Goal: Information Seeking & Learning: Learn about a topic

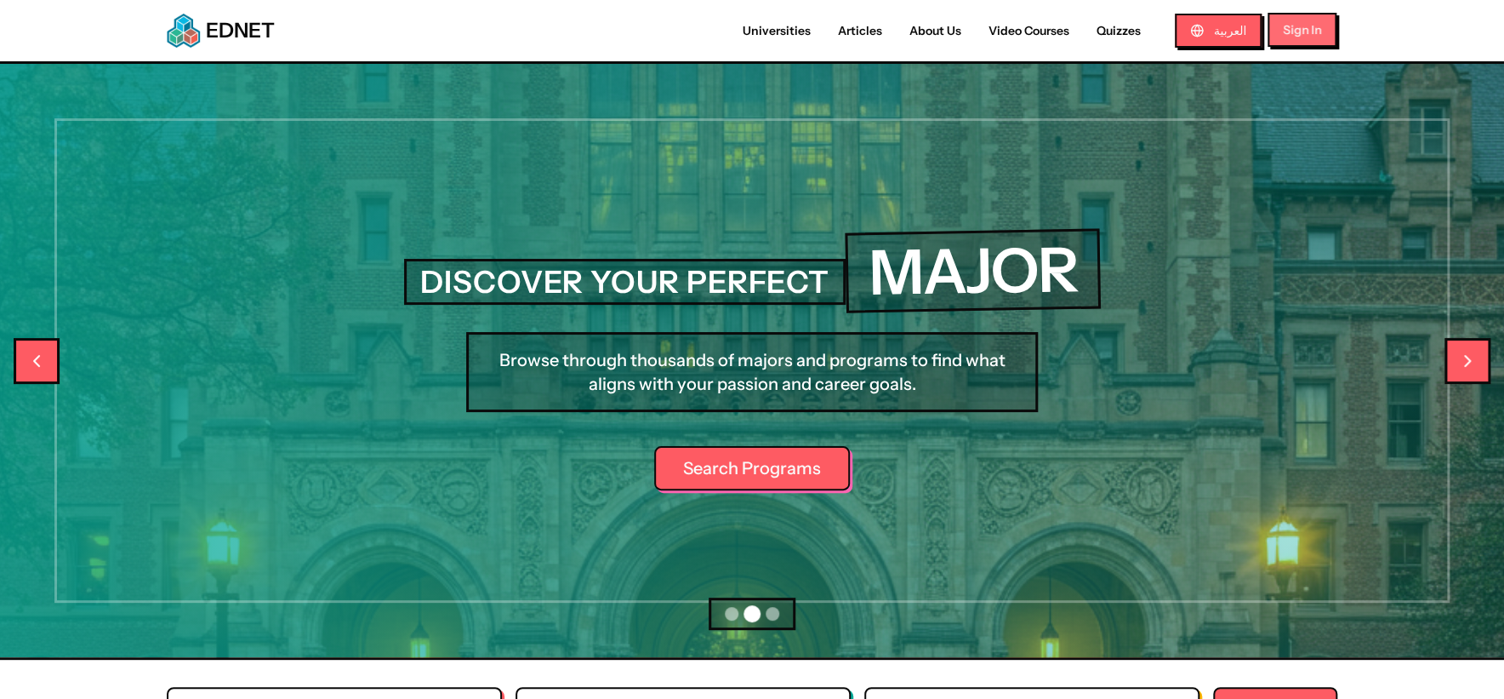
click at [1310, 20] on button "Sign In" at bounding box center [1302, 30] width 69 height 34
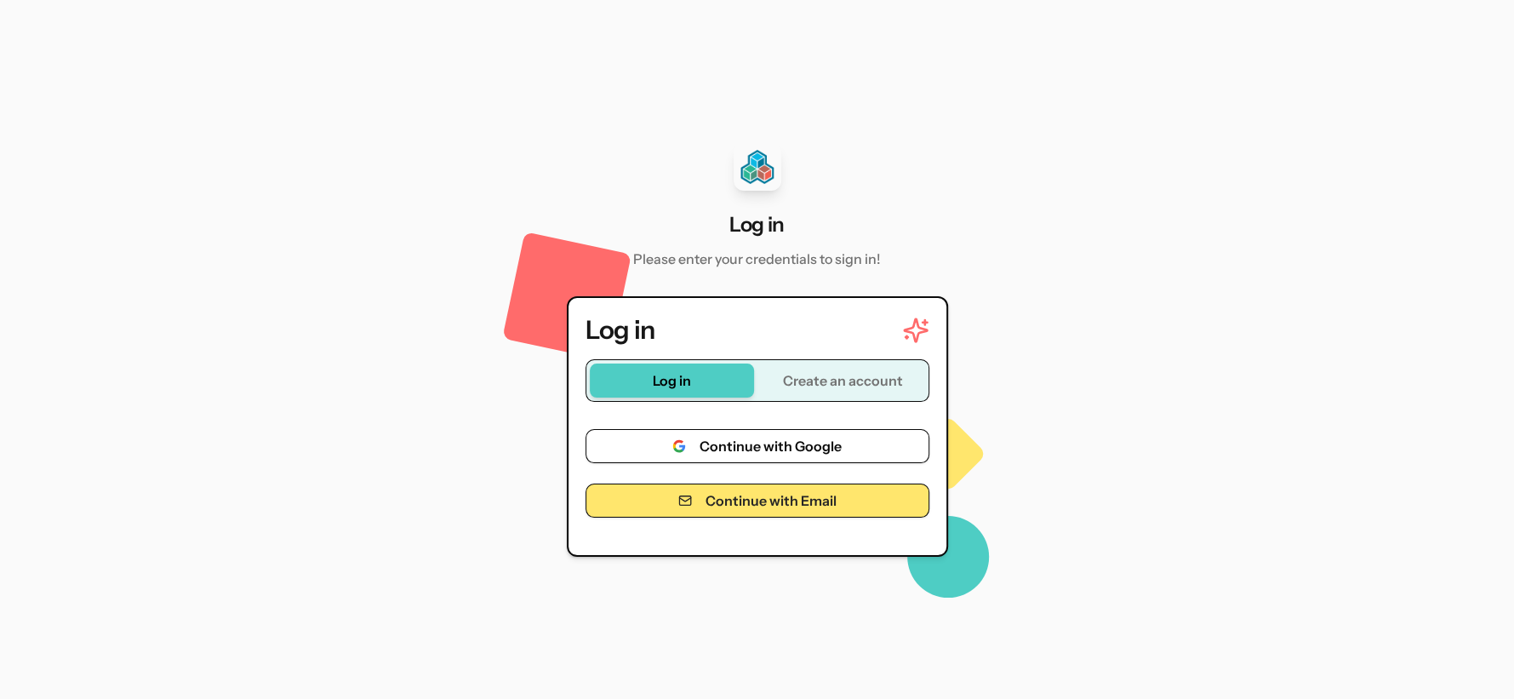
click at [746, 448] on button "Continue with Google" at bounding box center [757, 446] width 344 height 34
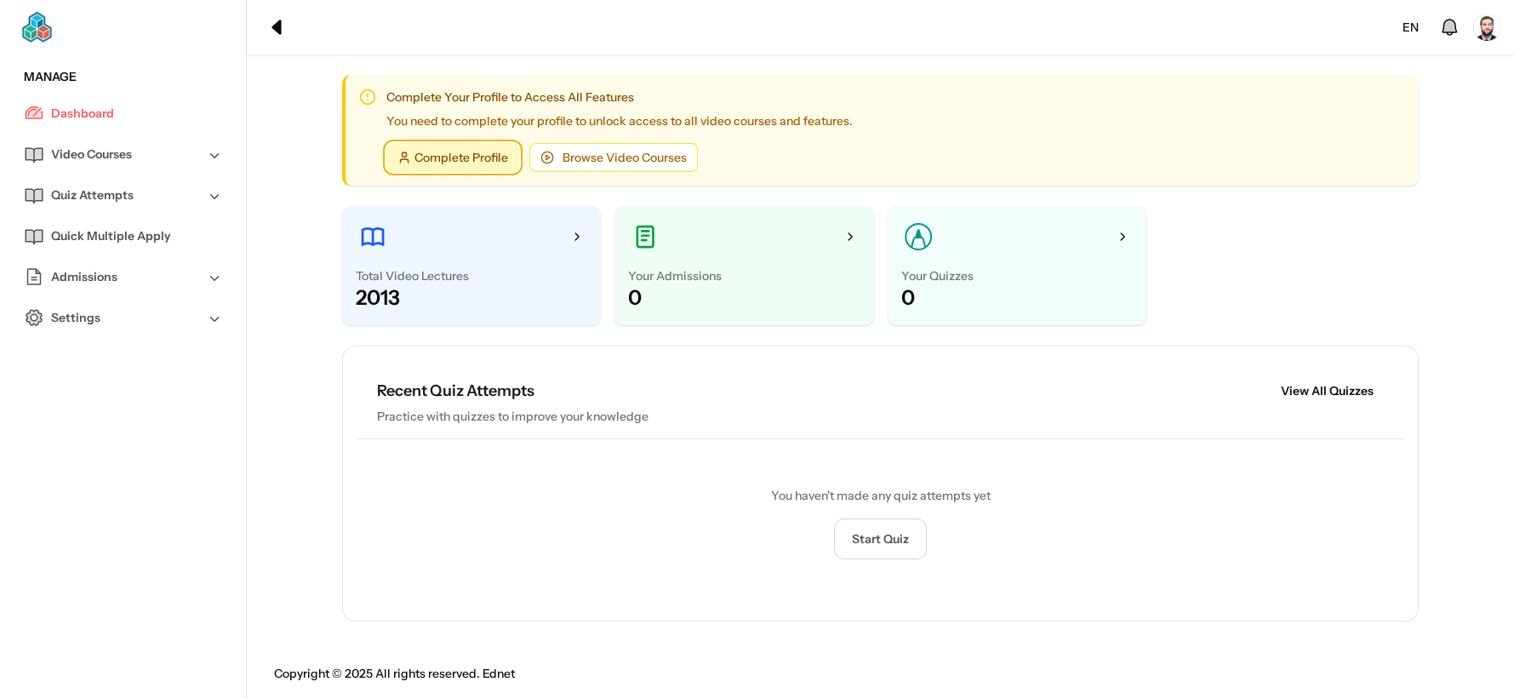
click at [456, 157] on link "Complete Profile" at bounding box center [452, 157] width 133 height 29
drag, startPoint x: 523, startPoint y: 348, endPoint x: 533, endPoint y: 348, distance: 9.4
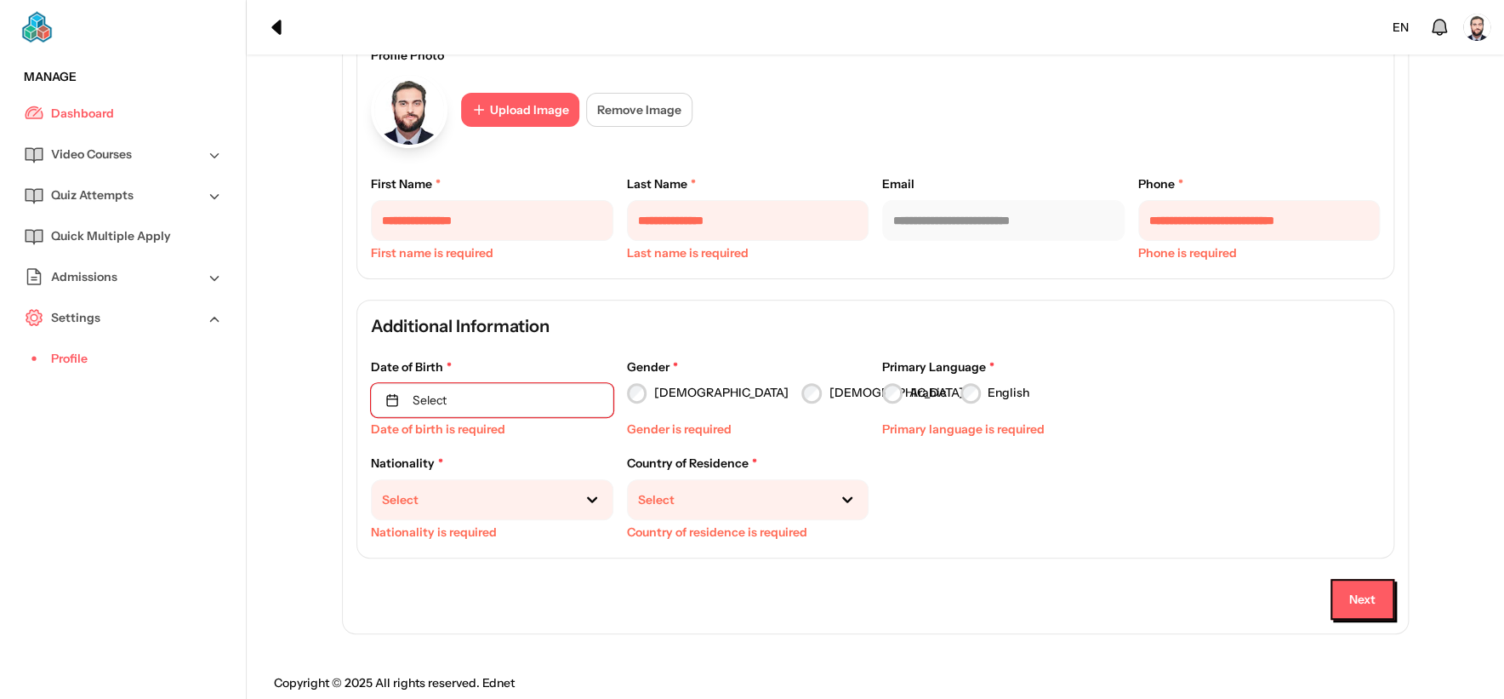
scroll to position [181, 0]
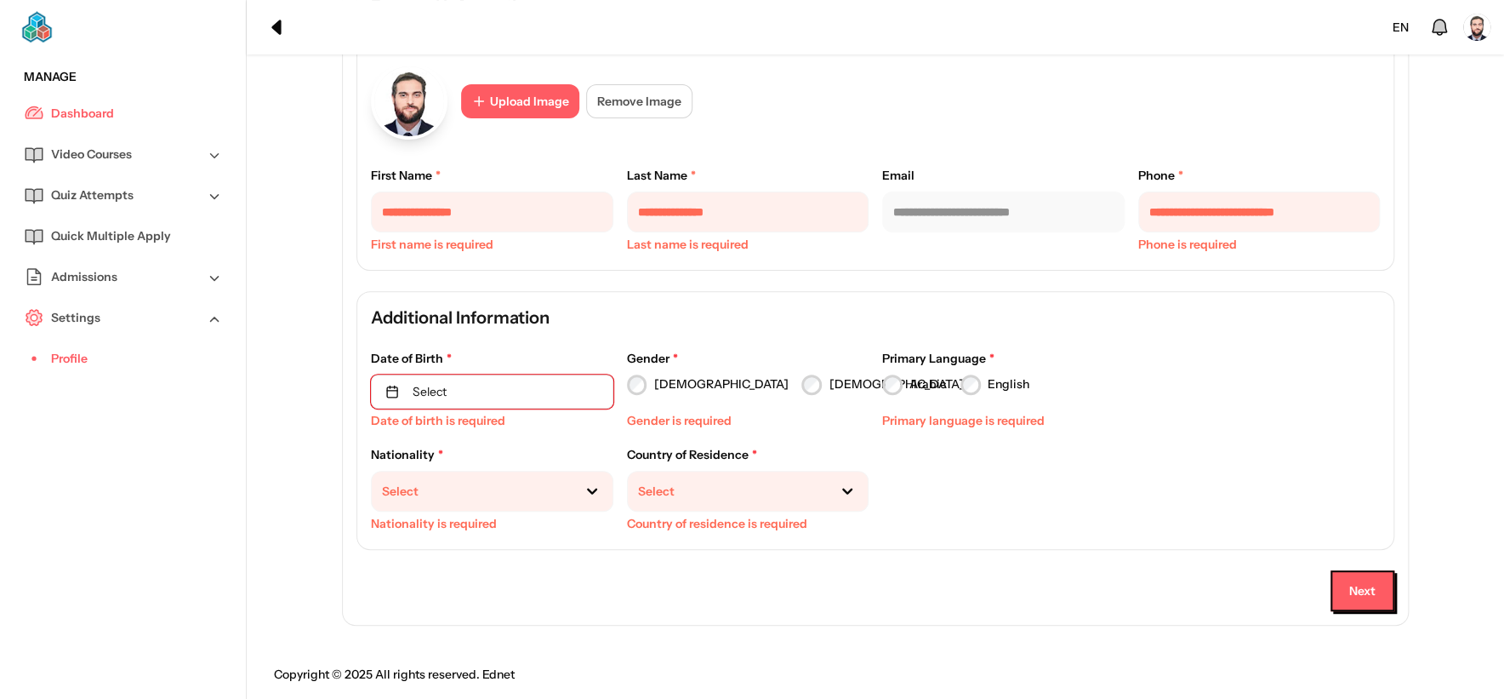
click at [694, 487] on div at bounding box center [728, 491] width 180 height 18
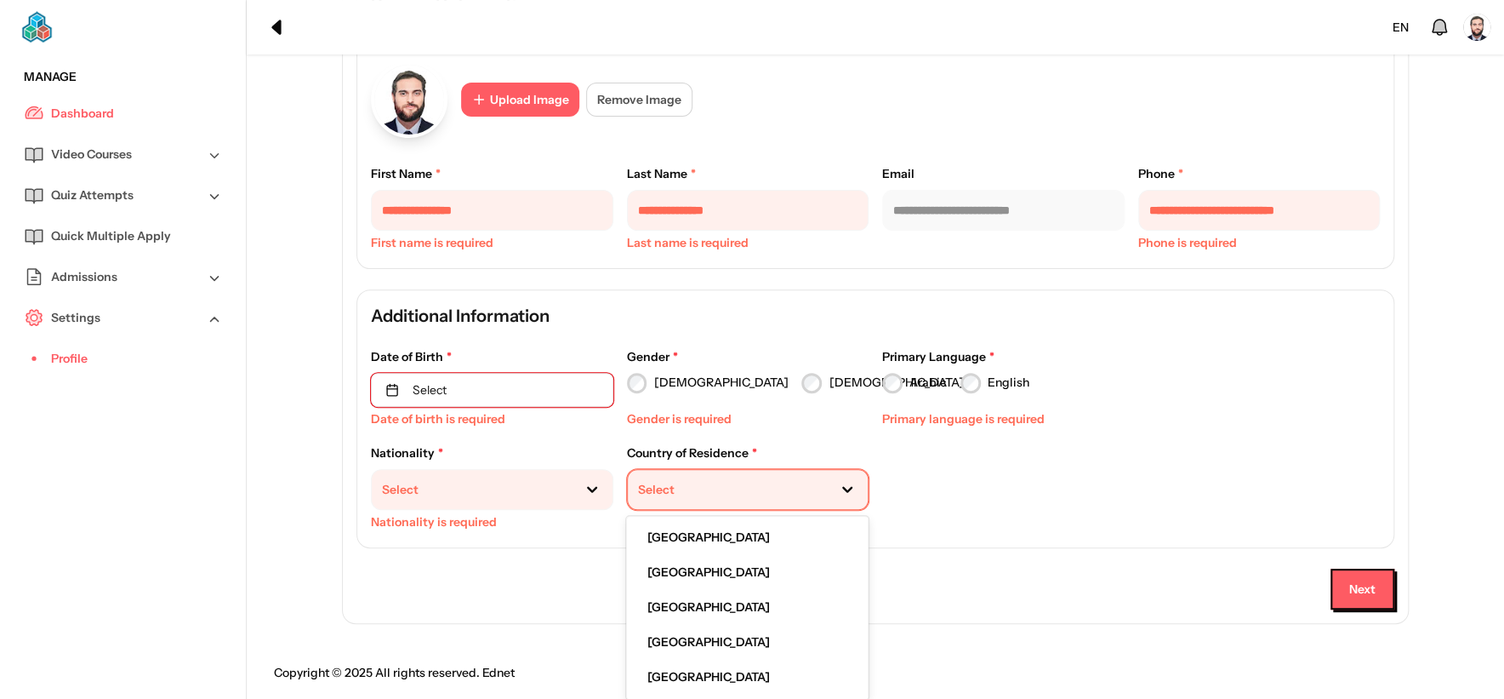
scroll to position [189, 0]
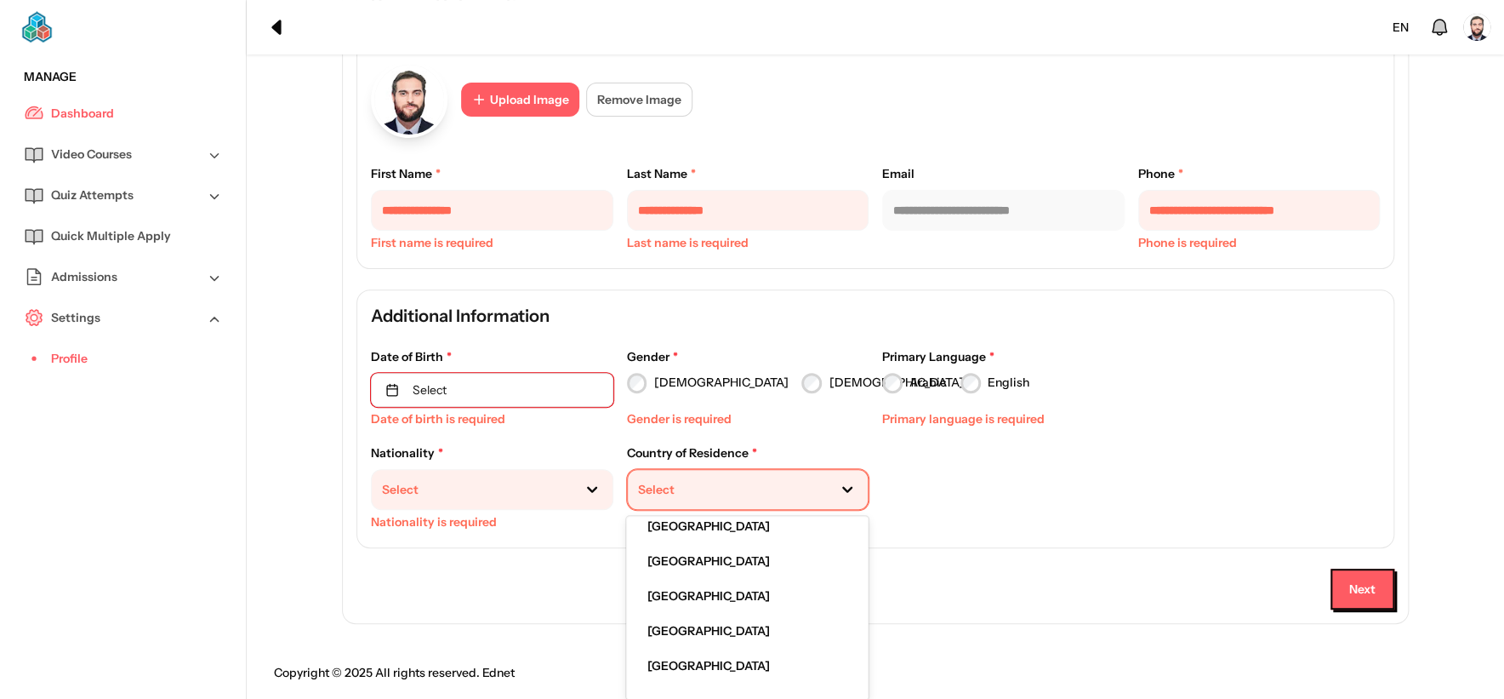
click at [513, 481] on div at bounding box center [472, 490] width 180 height 18
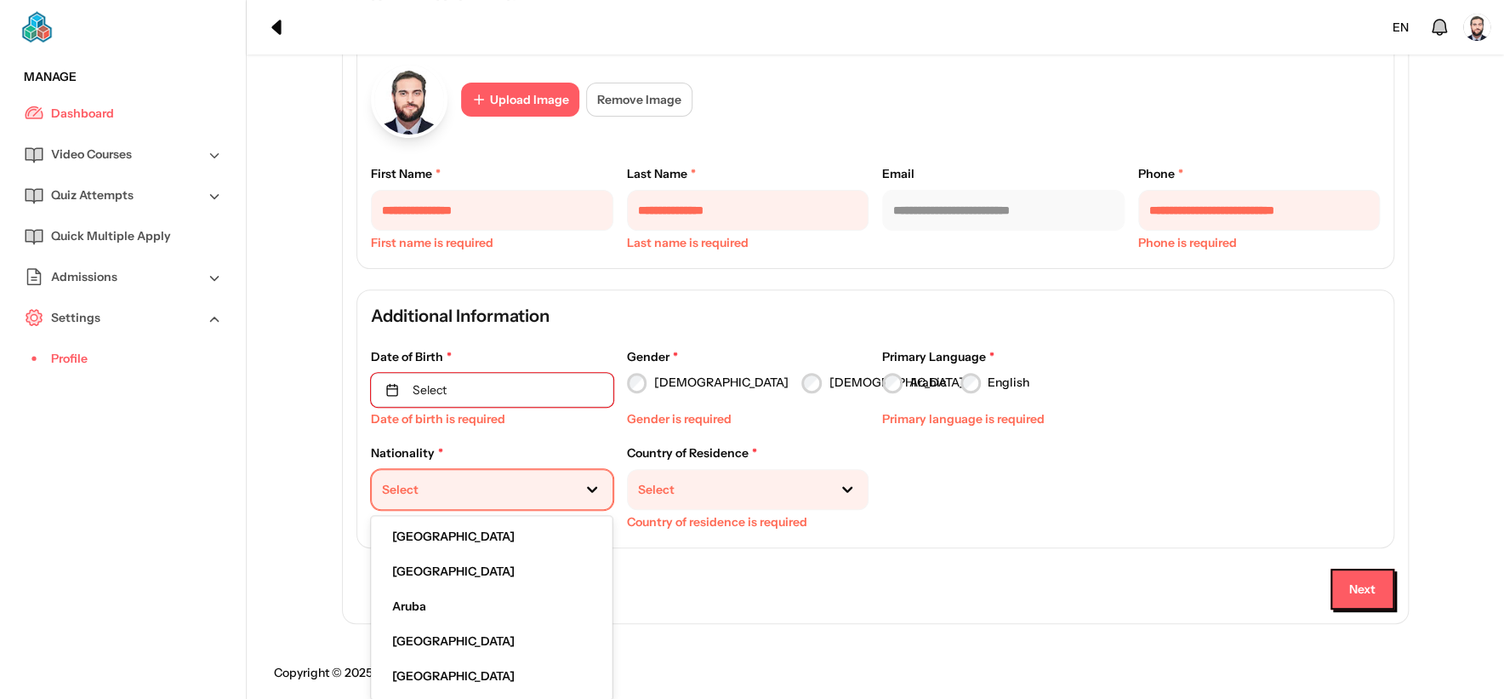
scroll to position [378, 0]
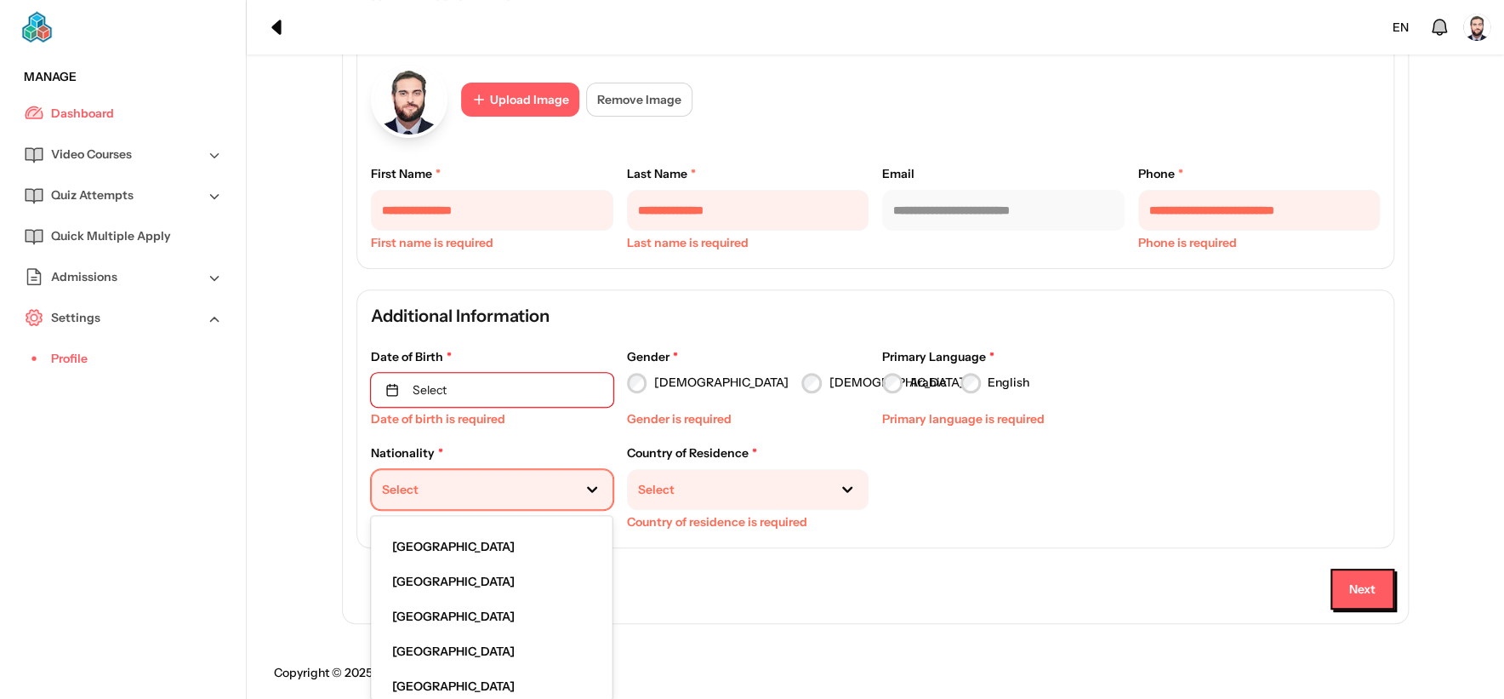
type input "*"
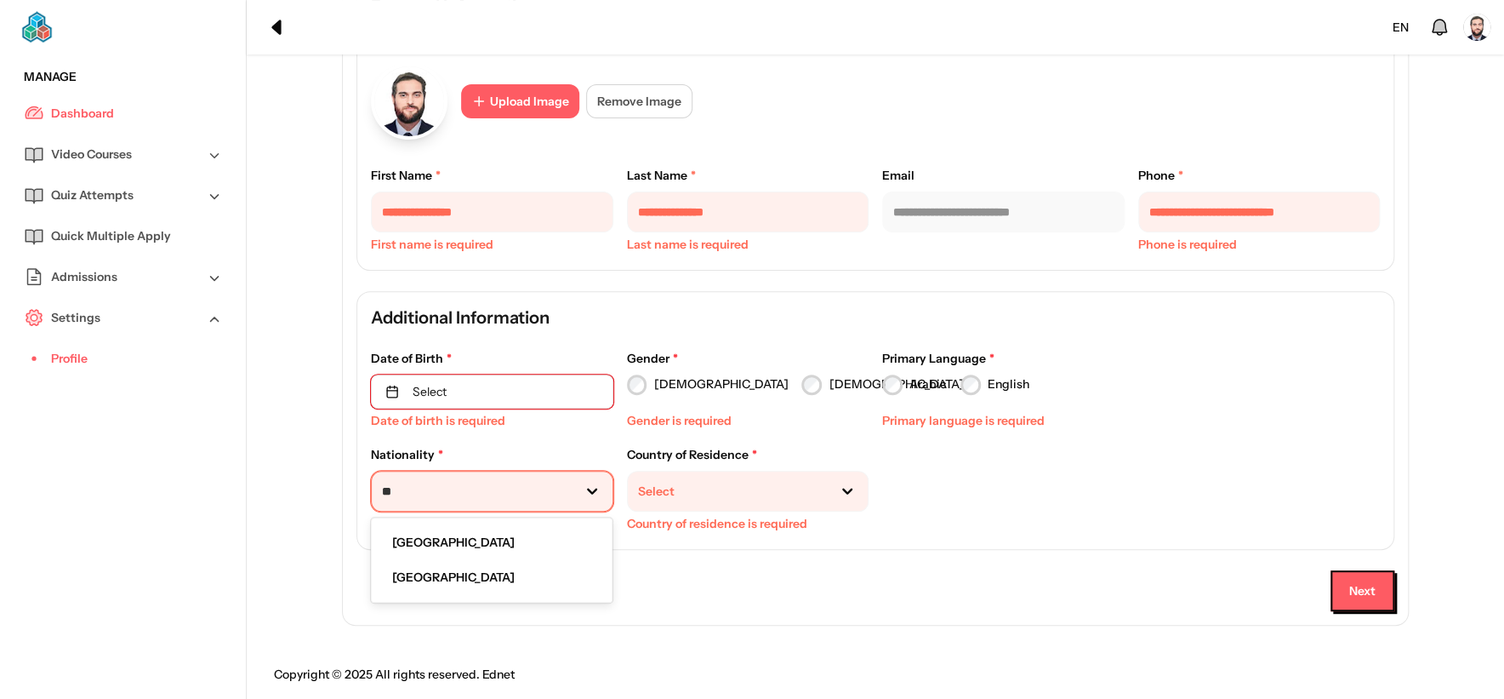
scroll to position [183, 0]
type input "*"
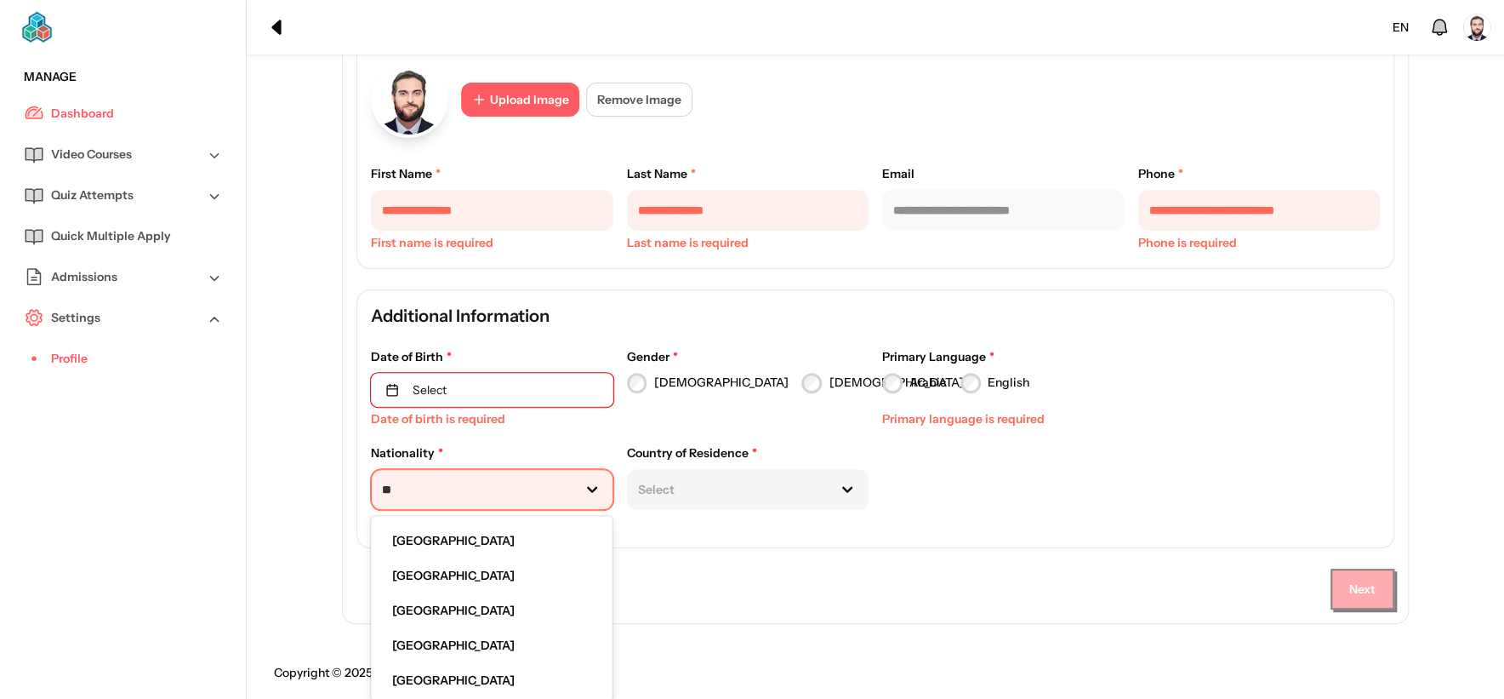
type input "*"
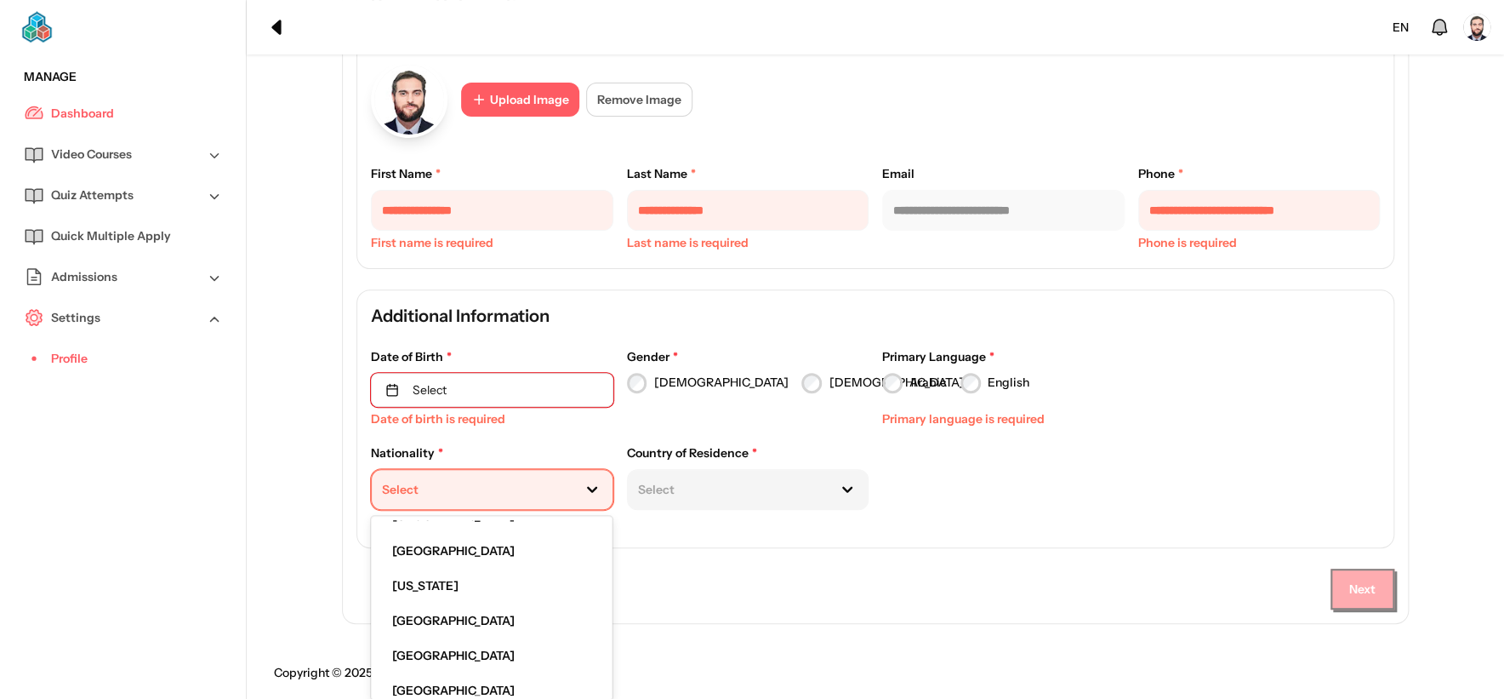
click at [451, 493] on div at bounding box center [472, 490] width 180 height 18
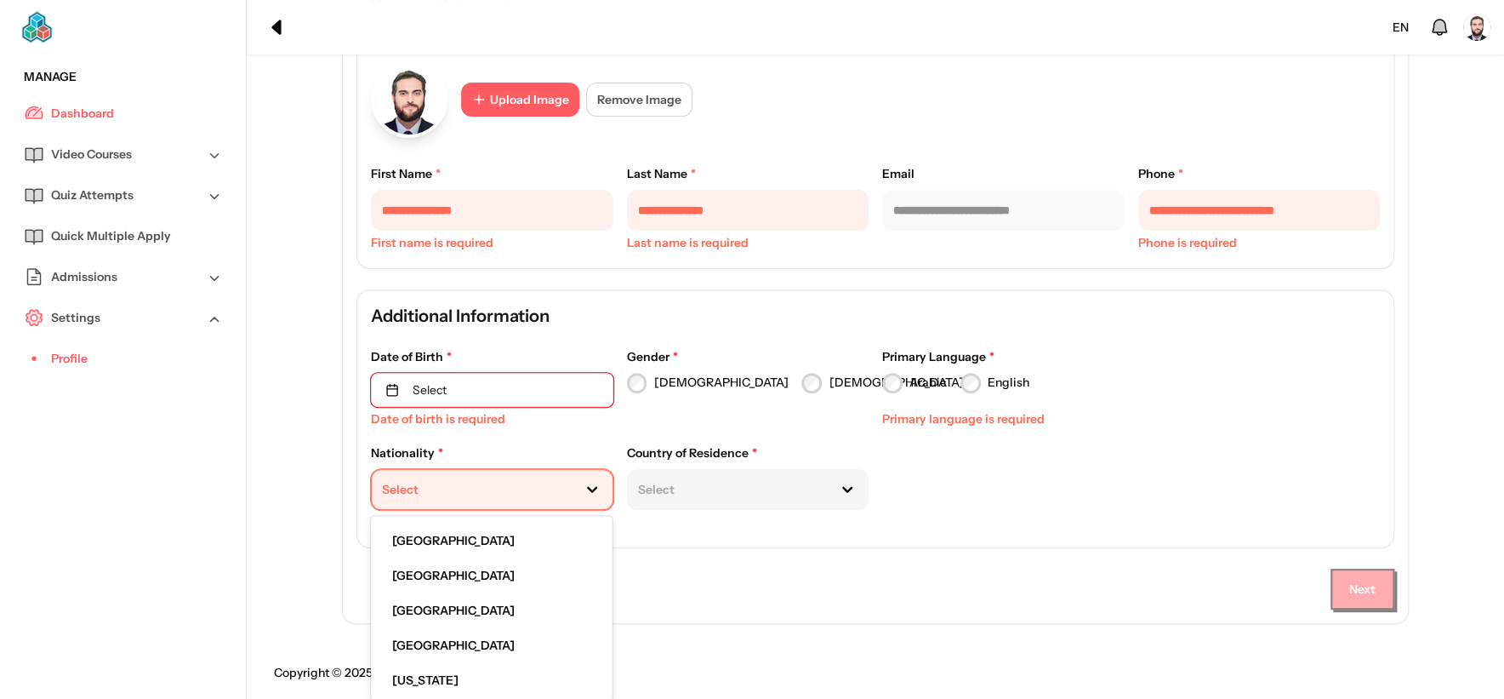
click at [477, 489] on div at bounding box center [472, 490] width 180 height 18
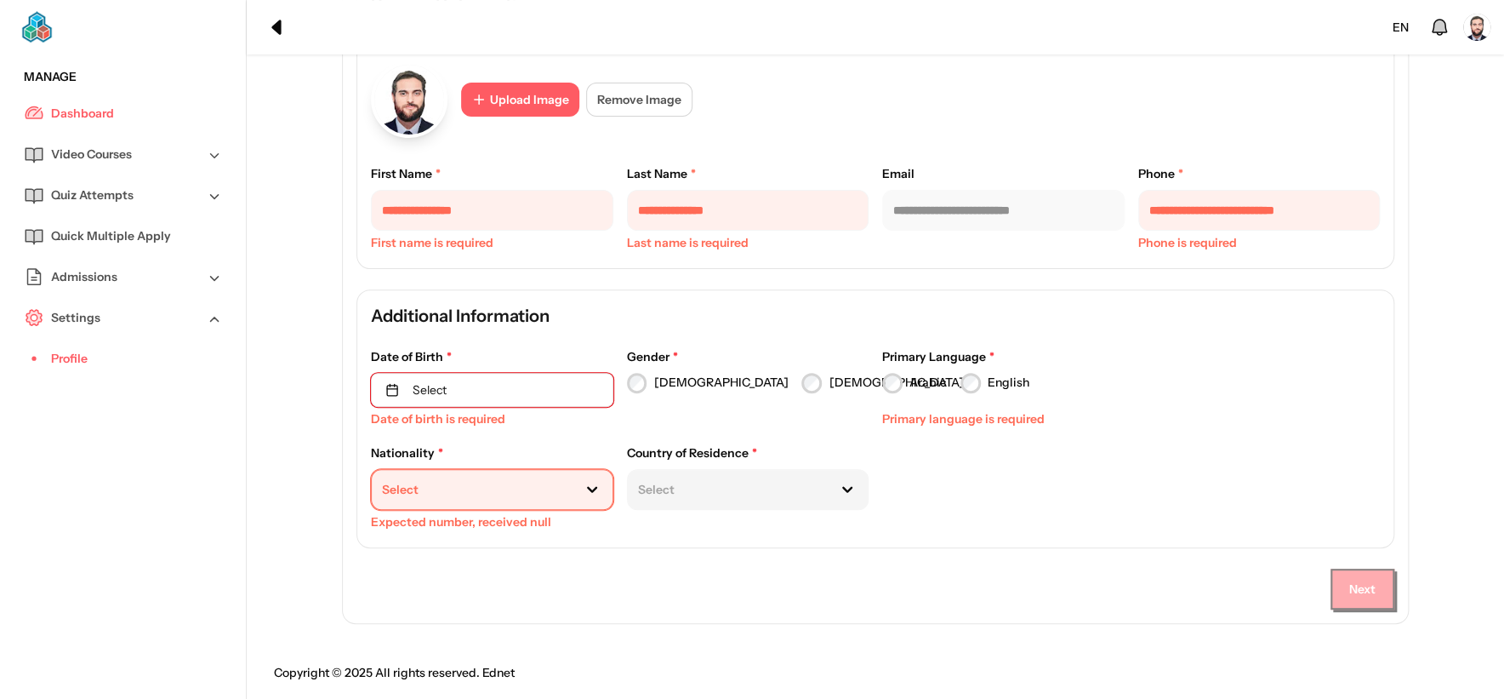
click at [454, 491] on div at bounding box center [472, 490] width 180 height 18
click at [454, 490] on div at bounding box center [472, 491] width 180 height 18
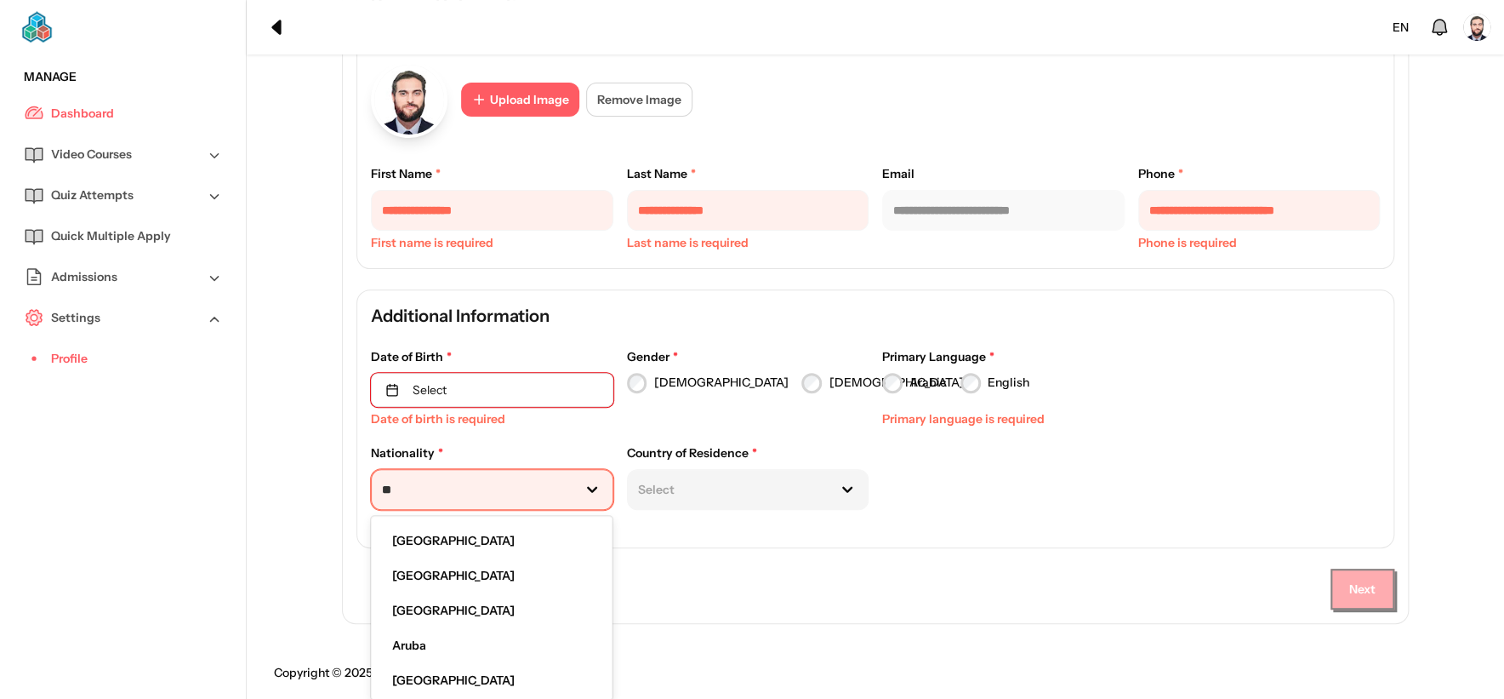
scroll to position [181, 0]
type input "*"
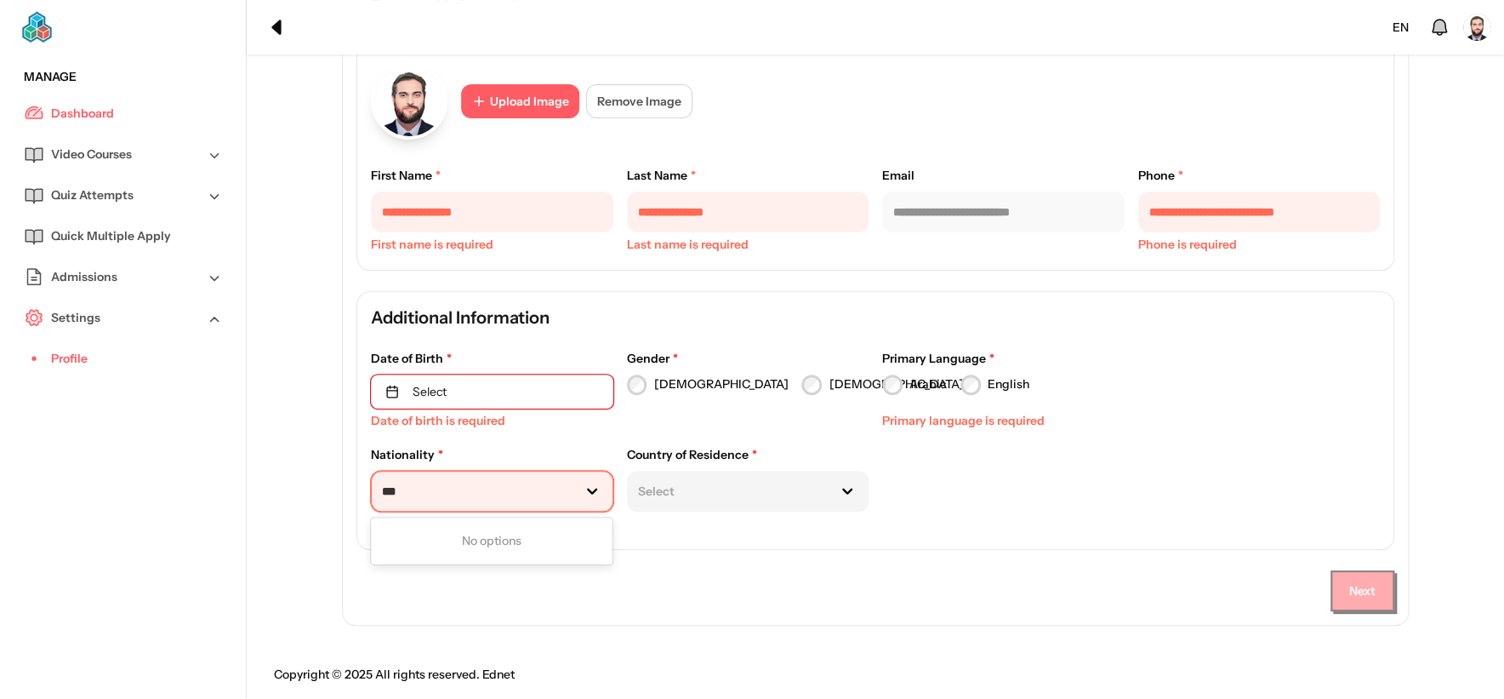
type input "***"
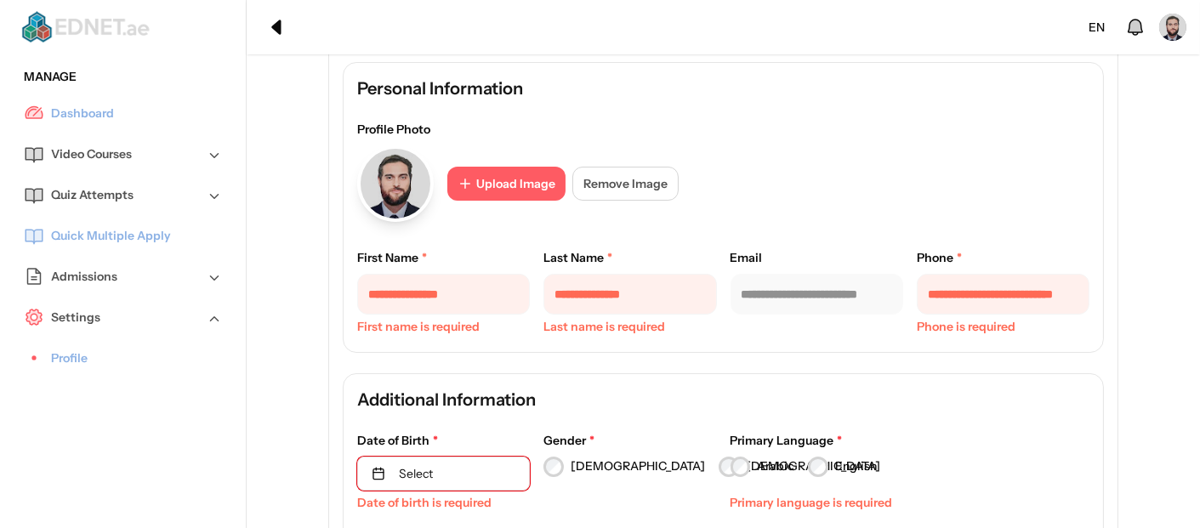
scroll to position [283, 0]
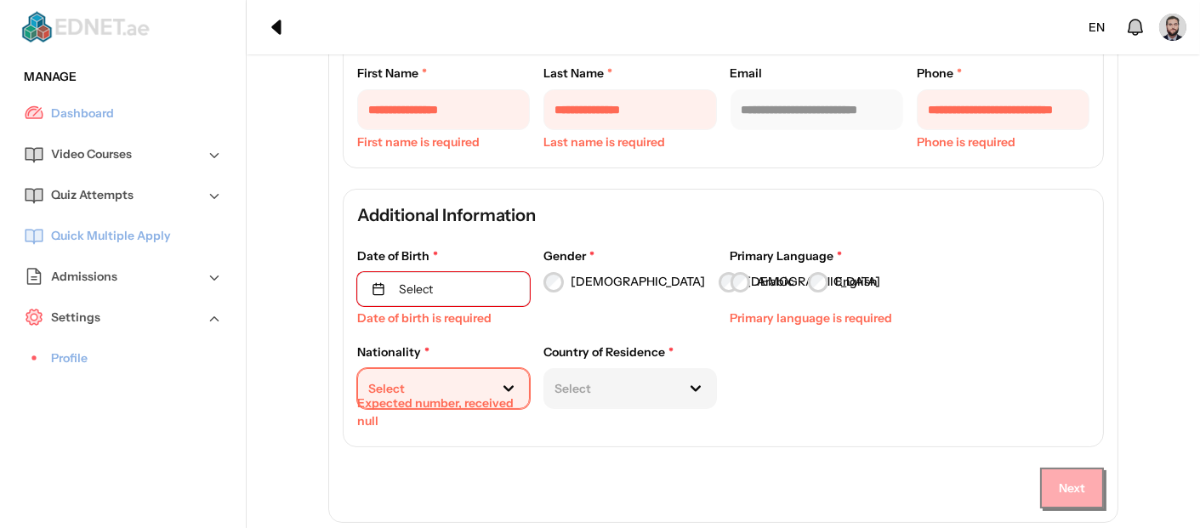
click at [424, 217] on h4 "Additional Information" at bounding box center [723, 215] width 733 height 24
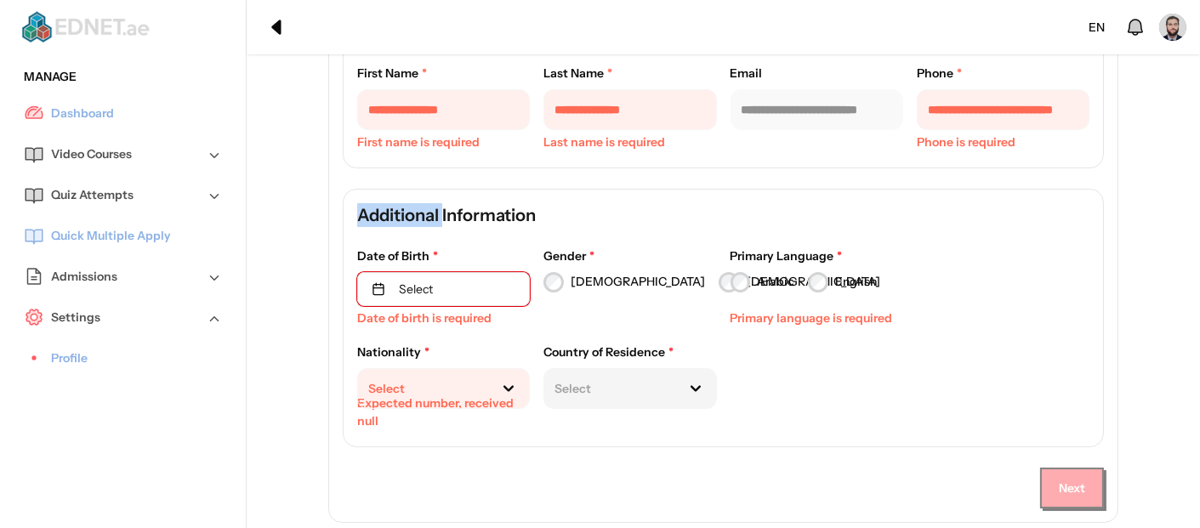
click at [424, 217] on h4 "Additional Information" at bounding box center [723, 215] width 733 height 24
copy h4 "Additional Information"
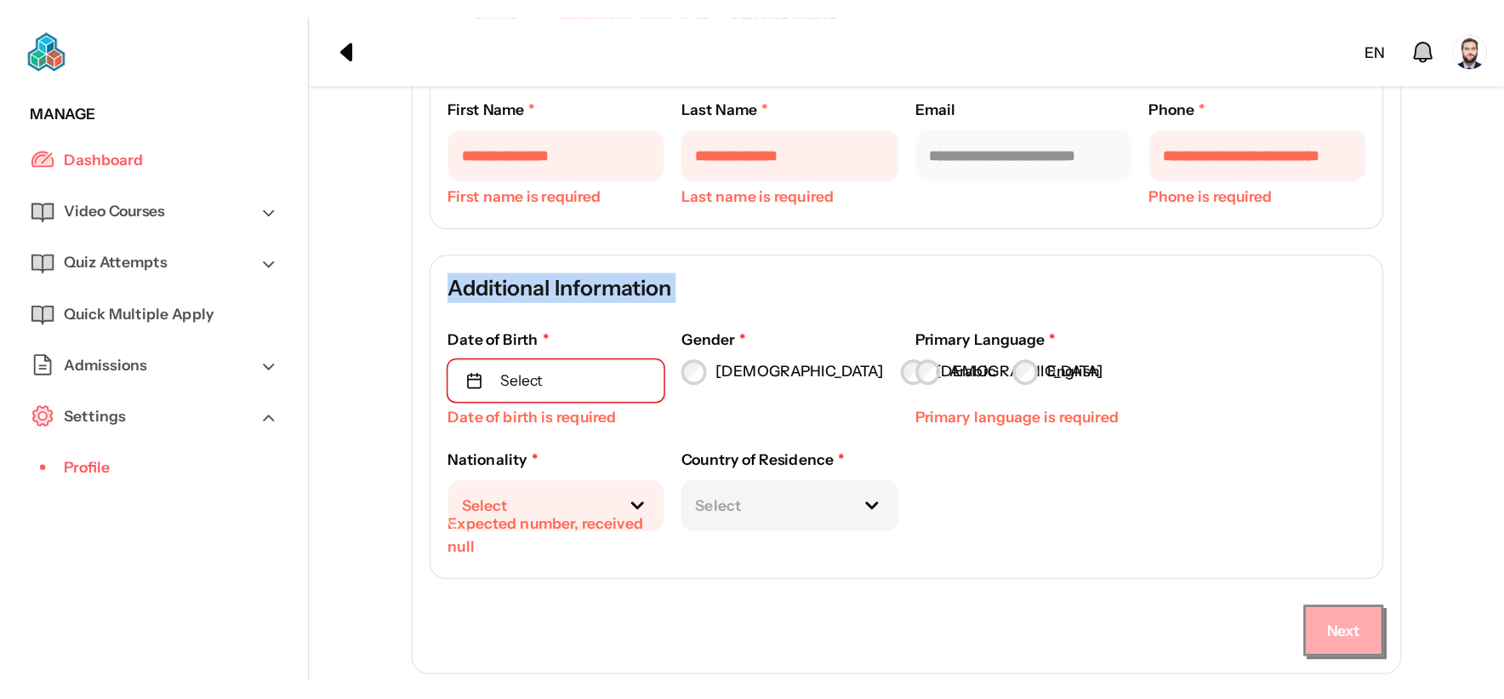
scroll to position [181, 0]
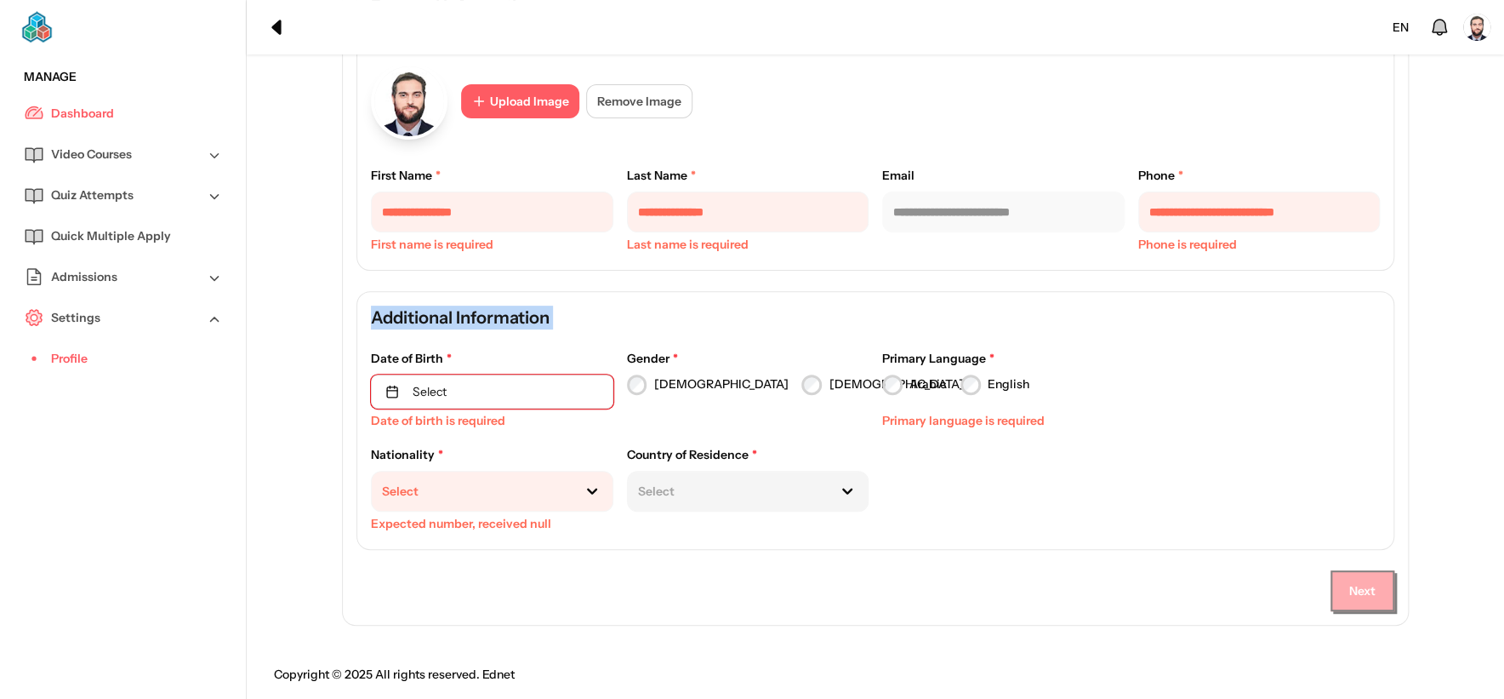
click at [54, 26] on img at bounding box center [87, 27] width 134 height 34
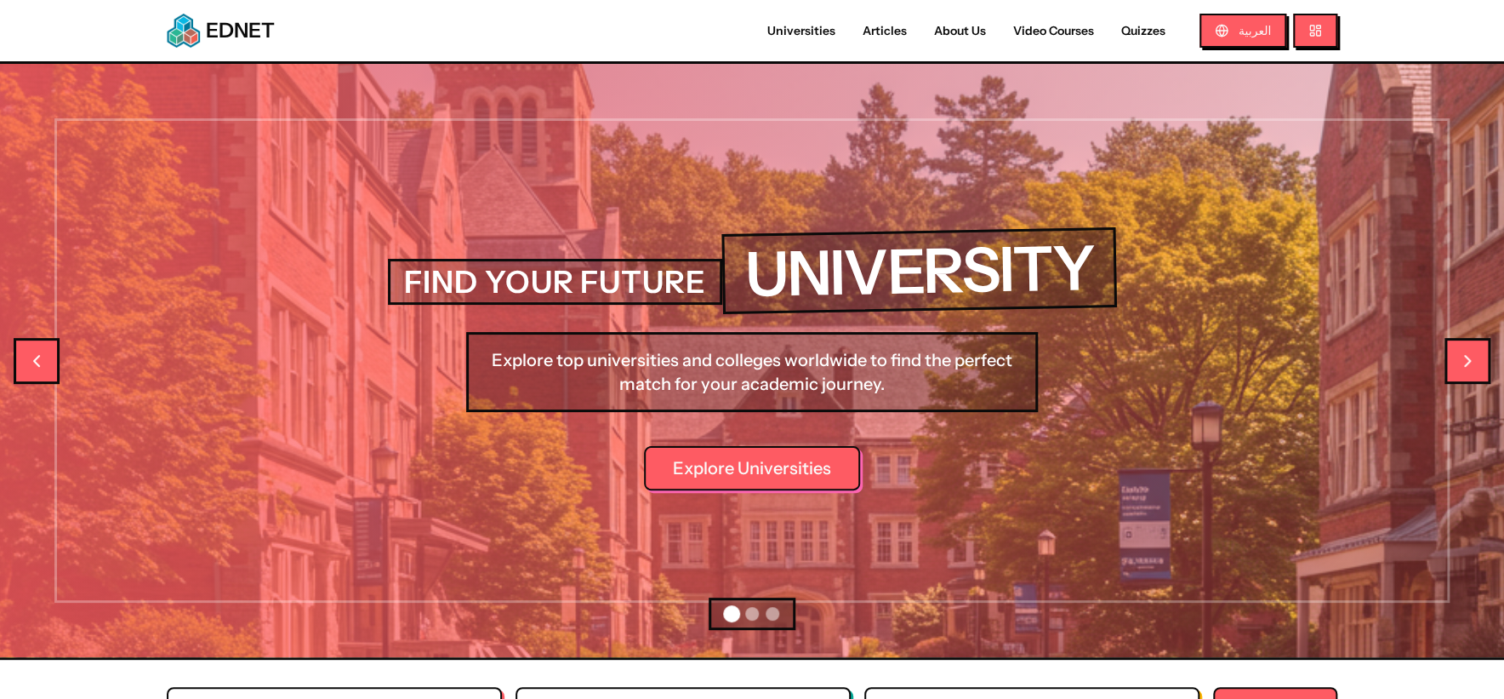
click at [1057, 37] on link "Video Courses" at bounding box center [1054, 31] width 108 height 18
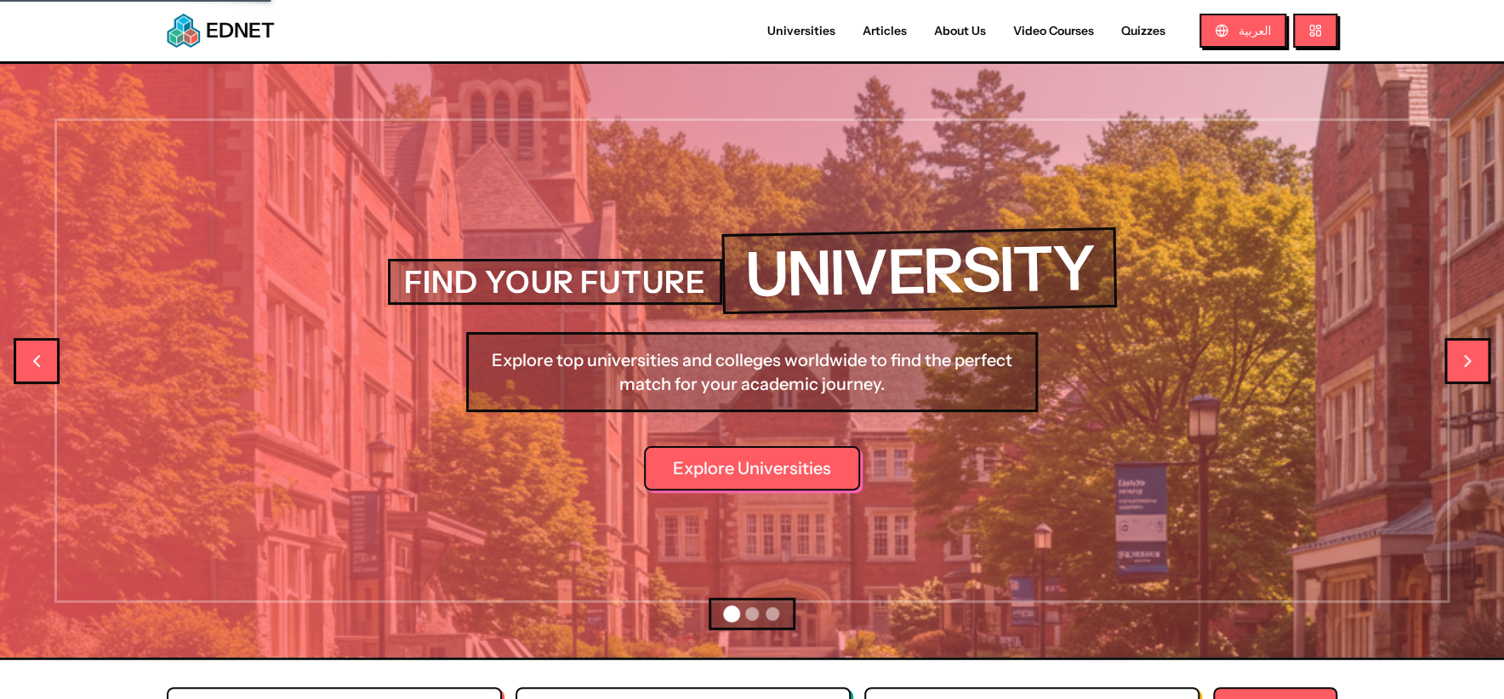
select select "*"
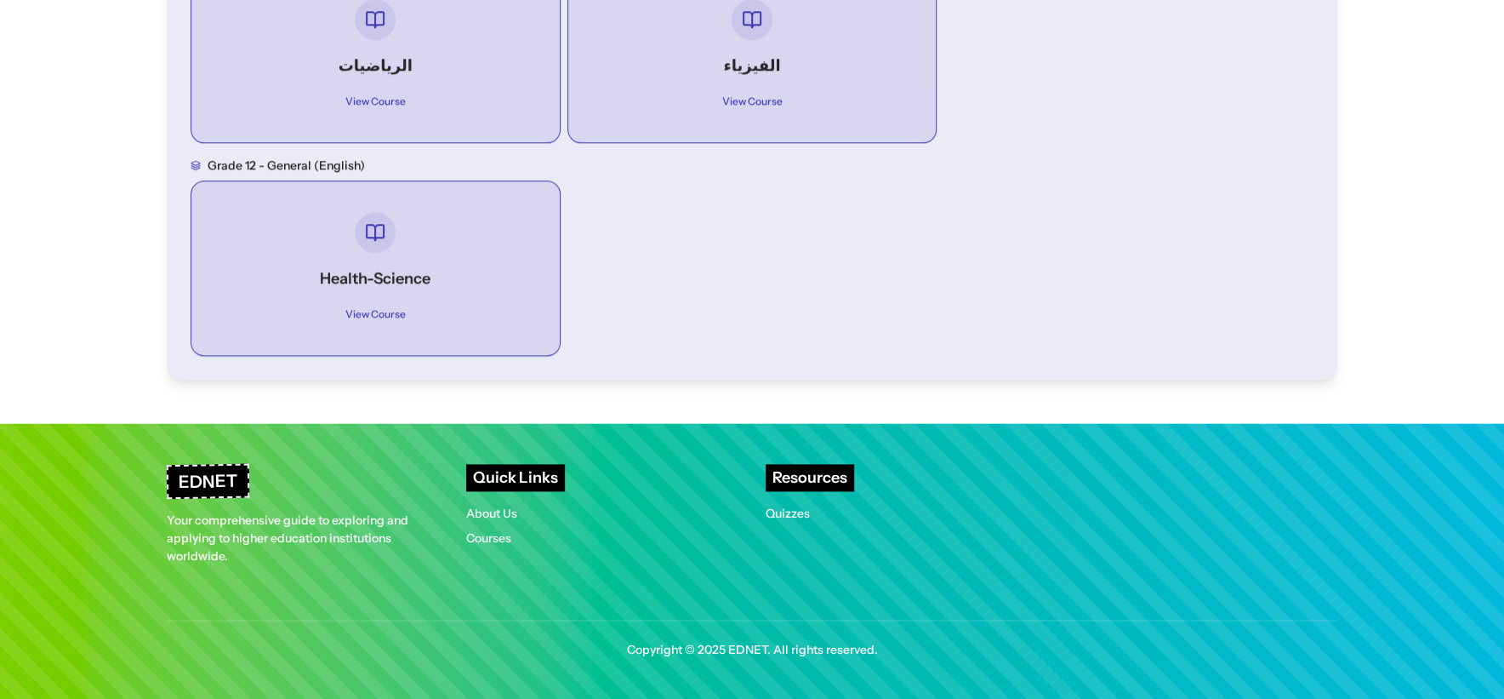
scroll to position [1138, 0]
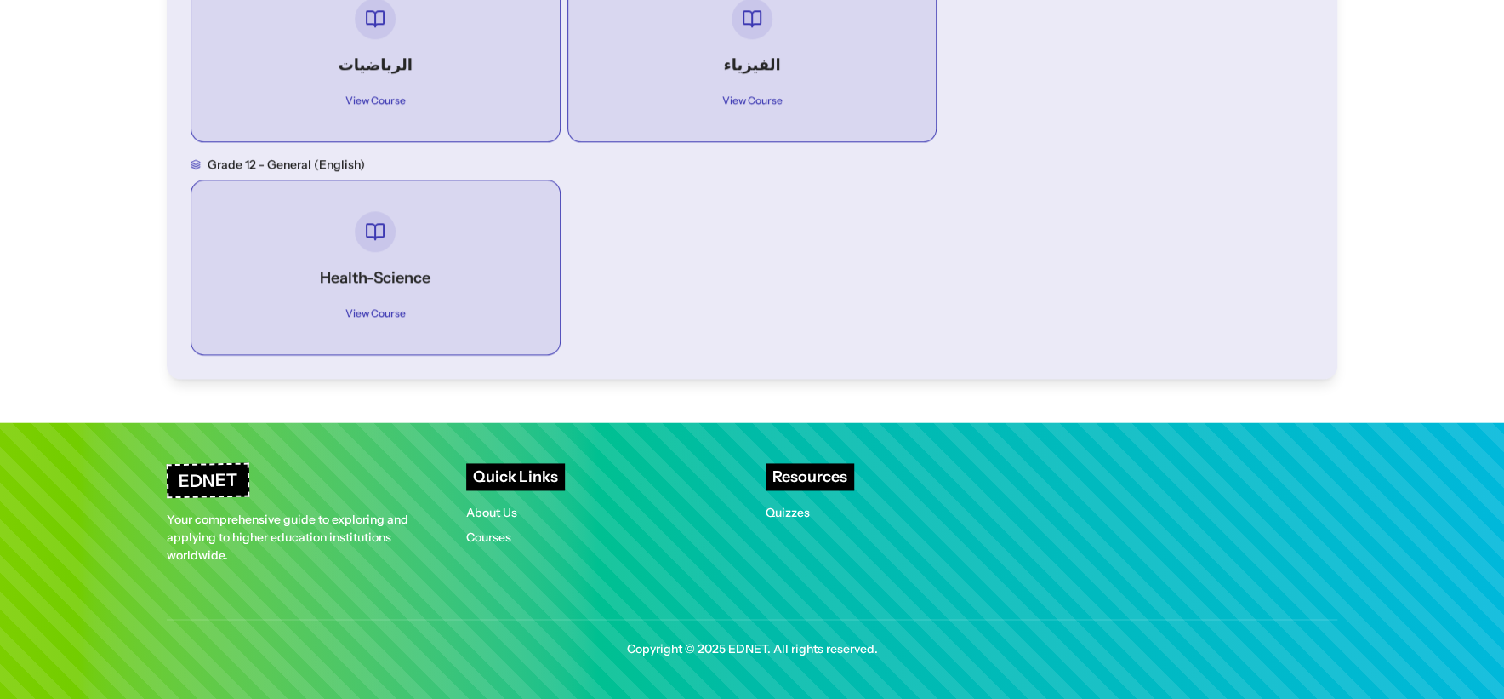
click at [324, 288] on h4 "Health-Science" at bounding box center [375, 277] width 307 height 24
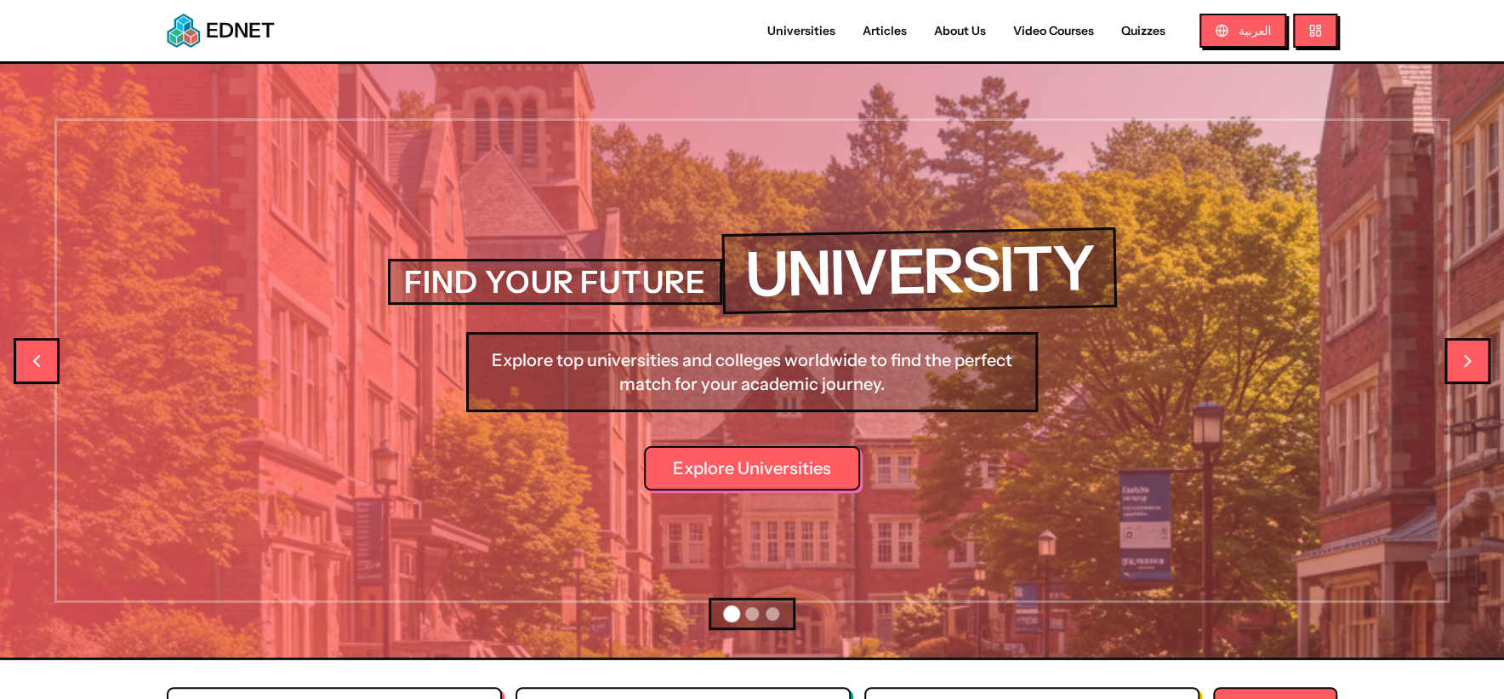
click at [1012, 32] on link "Video Courses" at bounding box center [1054, 31] width 108 height 18
select select "*"
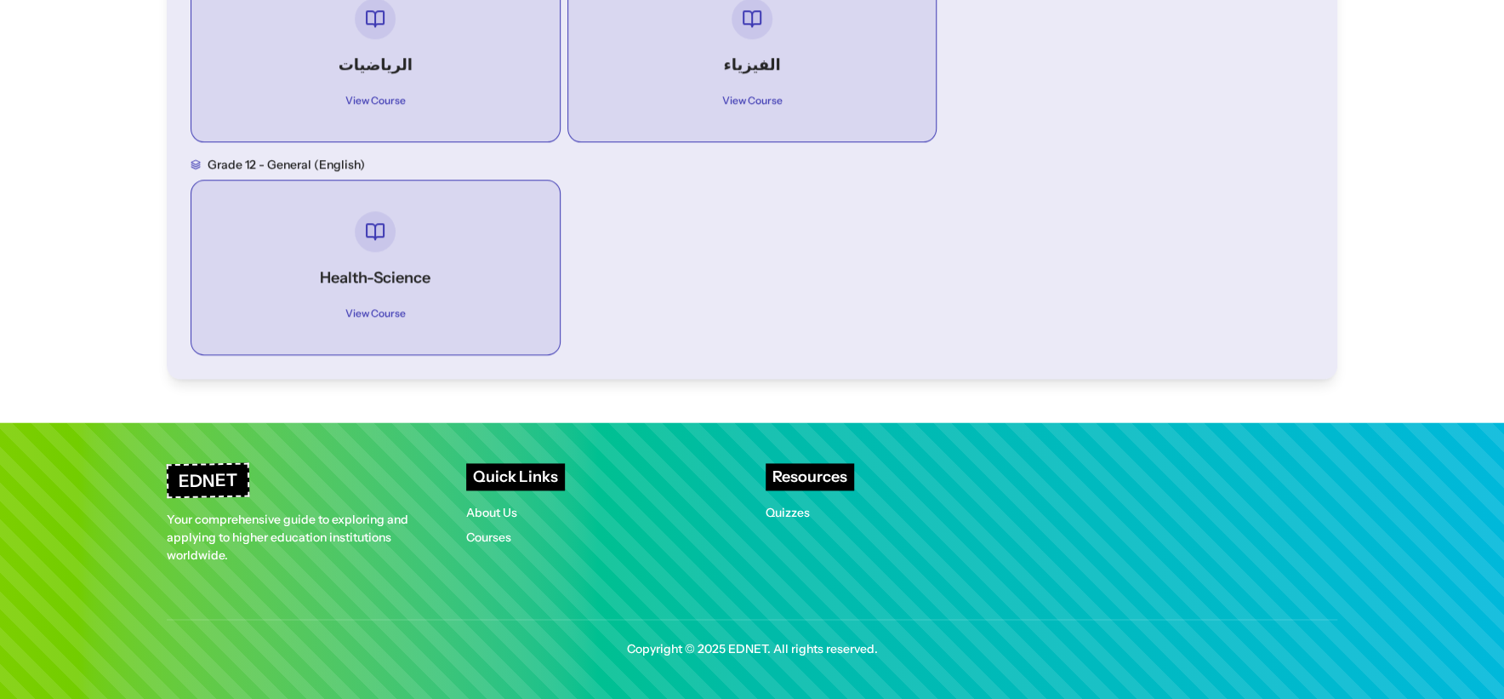
scroll to position [853, 0]
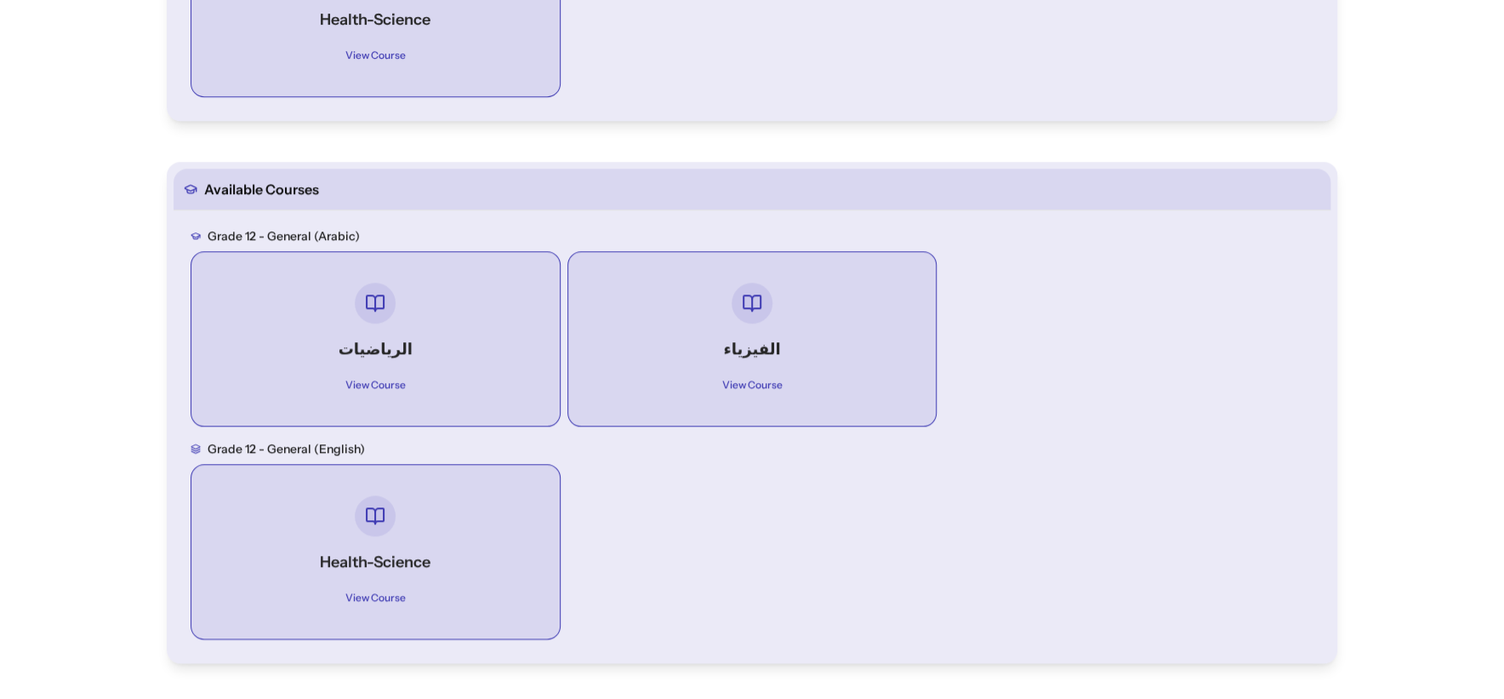
click at [805, 285] on div at bounding box center [752, 302] width 307 height 41
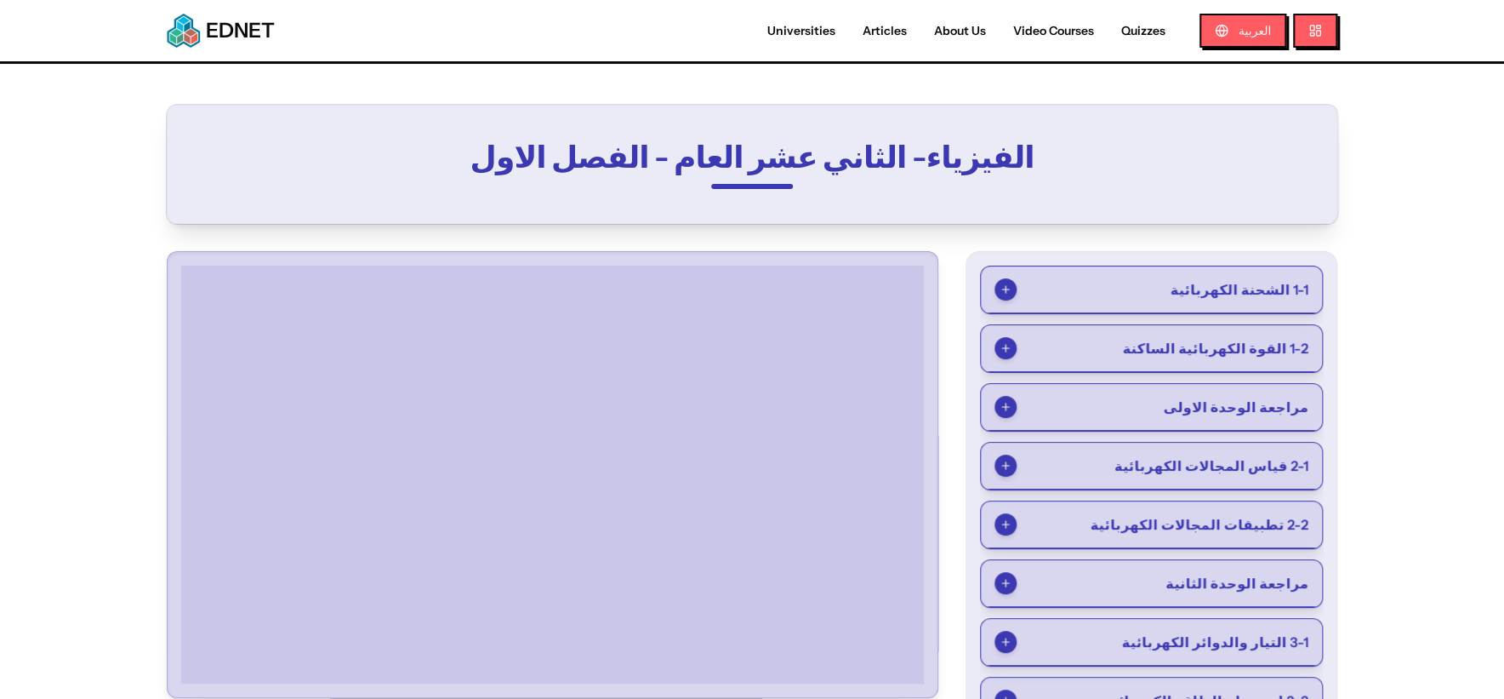
scroll to position [853, 0]
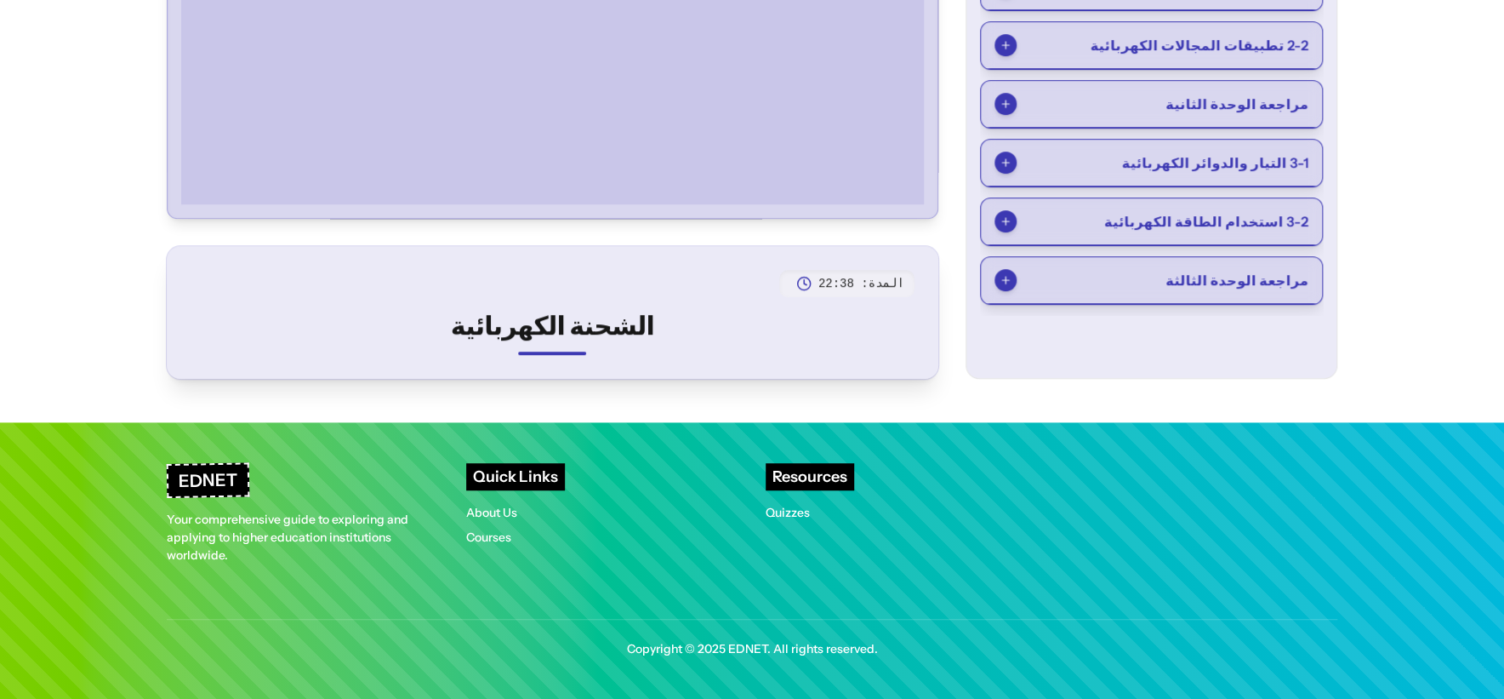
select select "*"
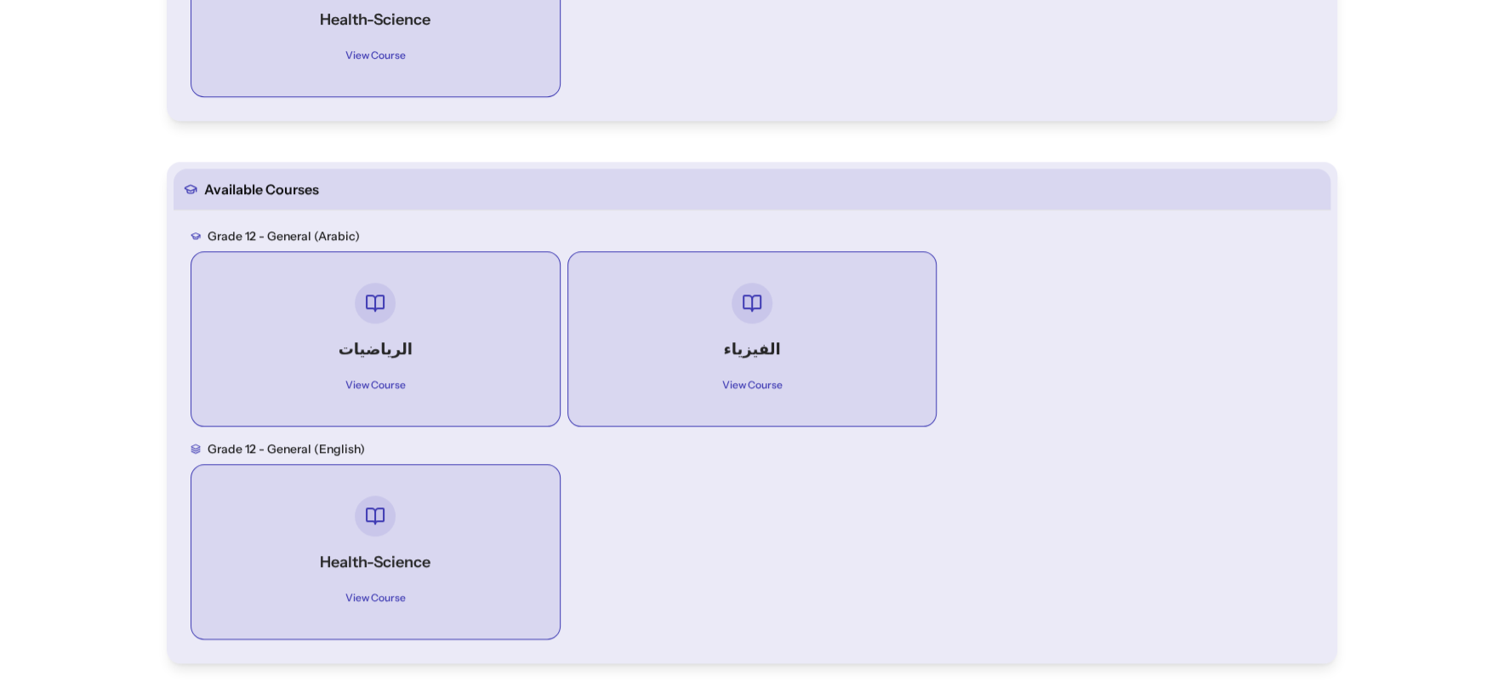
click at [452, 366] on div "View Course" at bounding box center [375, 378] width 307 height 34
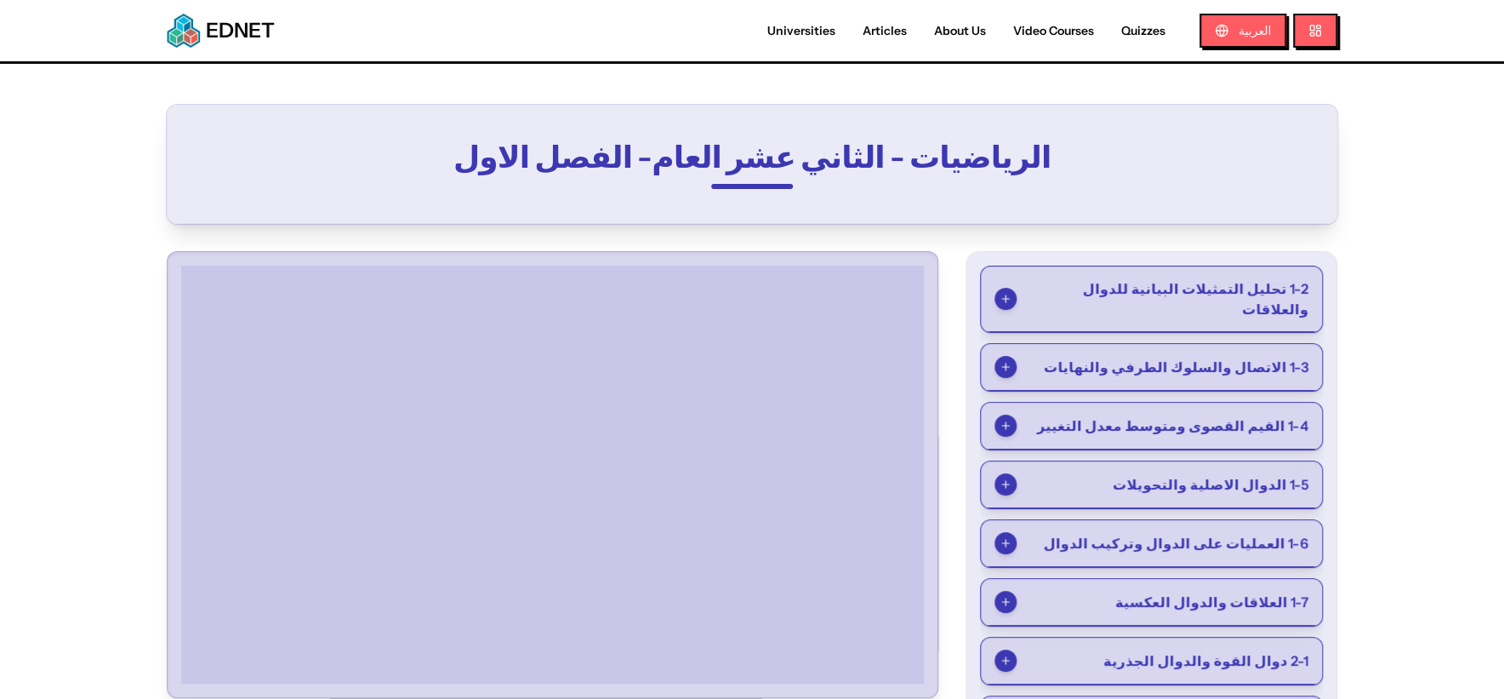
select select "*"
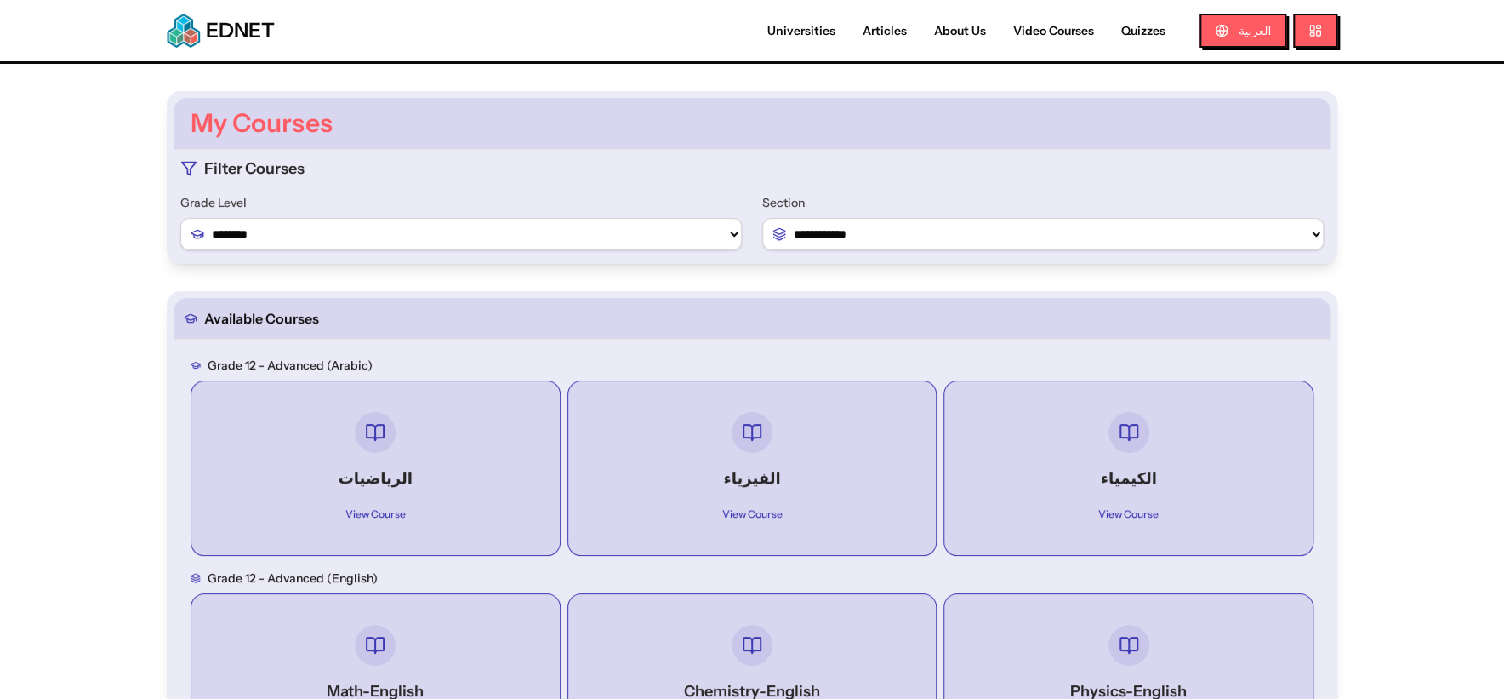
scroll to position [853, 0]
